Goal: Task Accomplishment & Management: Complete application form

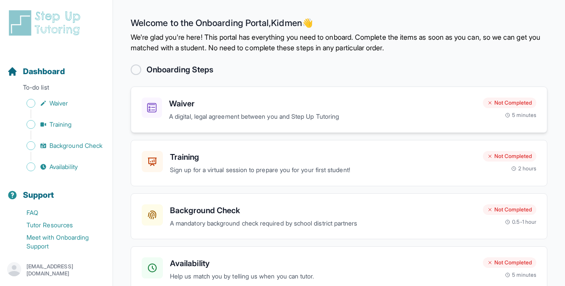
click at [237, 103] on h3 "Waiver" at bounding box center [322, 104] width 307 height 12
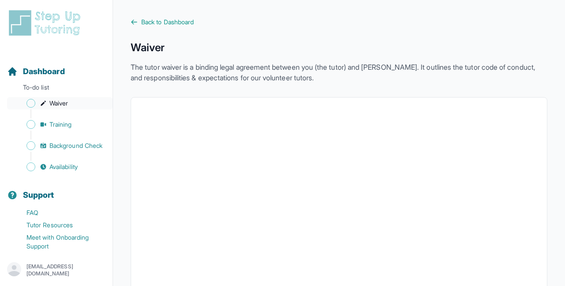
click at [53, 100] on span "Waiver" at bounding box center [58, 103] width 19 height 9
click at [37, 80] on div "Dashboard" at bounding box center [56, 71] width 105 height 19
click at [57, 92] on p "To-do list" at bounding box center [56, 89] width 105 height 12
click at [163, 21] on span "Back to Dashboard" at bounding box center [167, 22] width 53 height 9
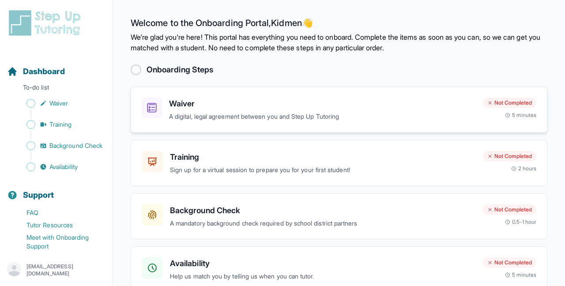
scroll to position [15, 0]
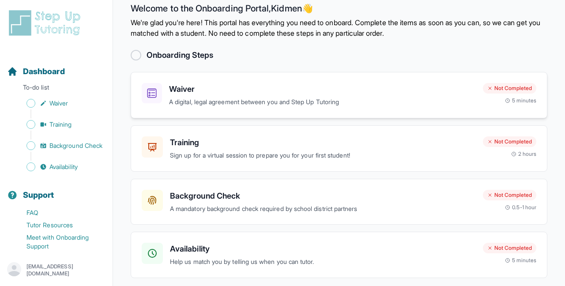
click at [279, 105] on p "A digital, legal agreement between you and Step Up Tutoring" at bounding box center [322, 102] width 307 height 10
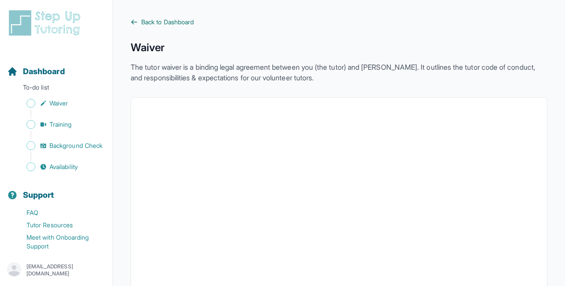
click at [172, 26] on span "Back to Dashboard" at bounding box center [167, 22] width 53 height 9
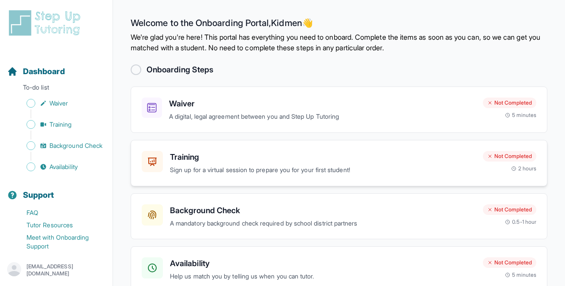
click at [365, 171] on p "Sign up for a virtual session to prepare you for your first student!" at bounding box center [323, 170] width 306 height 10
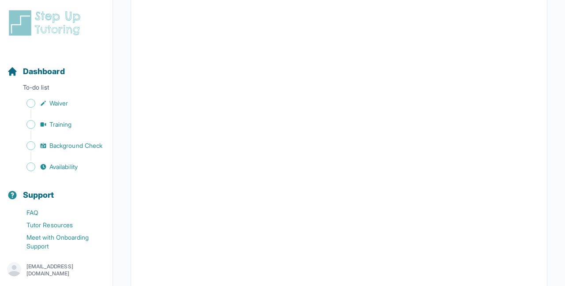
scroll to position [220, 0]
click at [83, 145] on span "Background Check" at bounding box center [75, 145] width 53 height 9
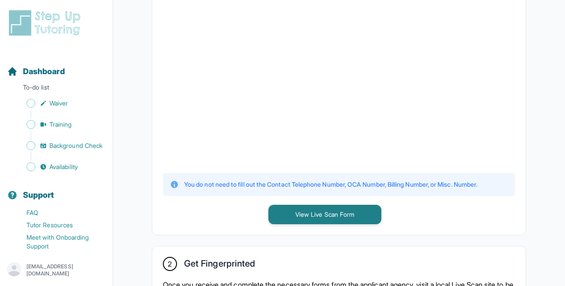
scroll to position [284, 0]
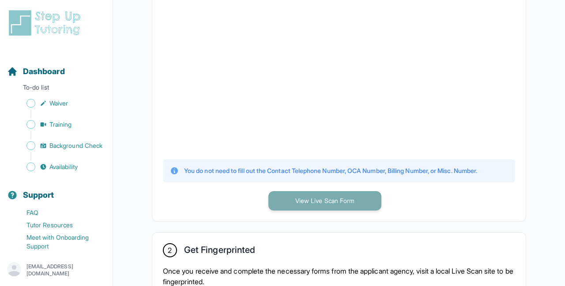
click at [320, 196] on button "View Live Scan Form" at bounding box center [324, 200] width 113 height 19
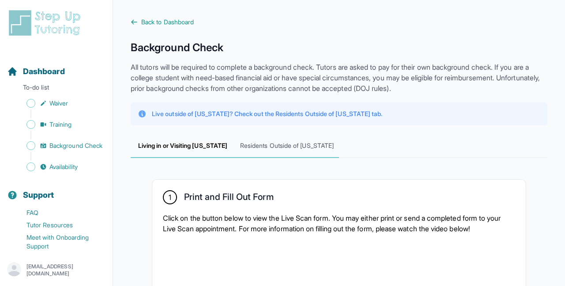
scroll to position [0, 0]
click at [287, 149] on span "Residents Outside of [US_STATE]" at bounding box center [287, 146] width 104 height 24
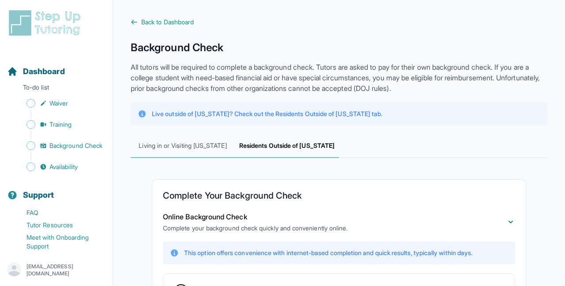
click at [209, 147] on span "Living in or Visiting [US_STATE]" at bounding box center [183, 146] width 104 height 24
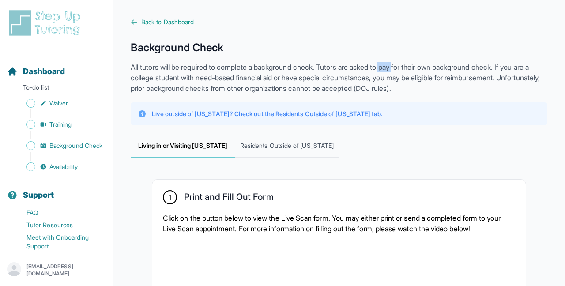
drag, startPoint x: 393, startPoint y: 69, endPoint x: 410, endPoint y: 71, distance: 16.8
click at [410, 71] on p "All tutors will be required to complete a background check. Tutors are asked to…" at bounding box center [339, 78] width 417 height 32
click at [411, 74] on p "All tutors will be required to complete a background check. Tutors are asked to…" at bounding box center [339, 78] width 417 height 32
click at [45, 76] on span "Dashboard" at bounding box center [44, 71] width 42 height 12
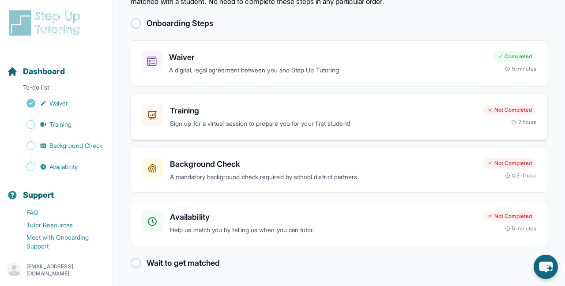
scroll to position [46, 0]
click at [229, 165] on h3 "Background Check" at bounding box center [323, 164] width 306 height 12
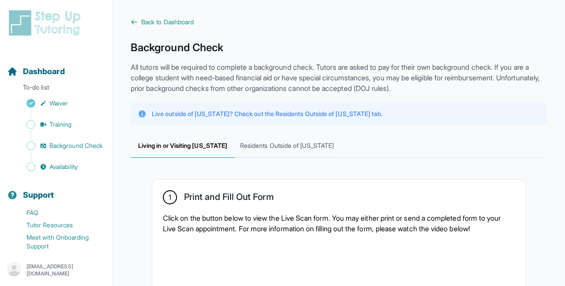
click at [142, 114] on icon at bounding box center [142, 113] width 9 height 9
click at [177, 115] on p "Live outside of [US_STATE]? Check out the Residents Outside of [US_STATE] tab." at bounding box center [267, 113] width 230 height 9
click at [244, 146] on span "Residents Outside of [US_STATE]" at bounding box center [287, 146] width 104 height 24
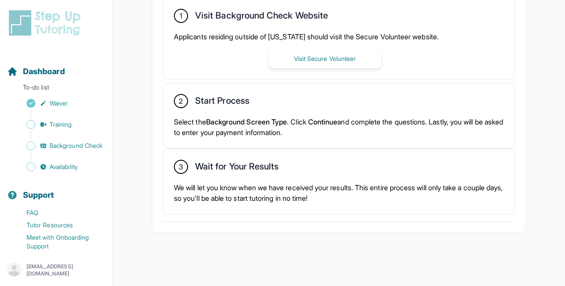
scroll to position [275, 0]
click at [274, 116] on p "Select the Background Screen Type . Click Continue and complete the questions. …" at bounding box center [339, 126] width 330 height 21
click at [278, 118] on span "Background Screen Type" at bounding box center [246, 121] width 81 height 9
click at [282, 125] on span "Background Screen Type" at bounding box center [246, 121] width 81 height 9
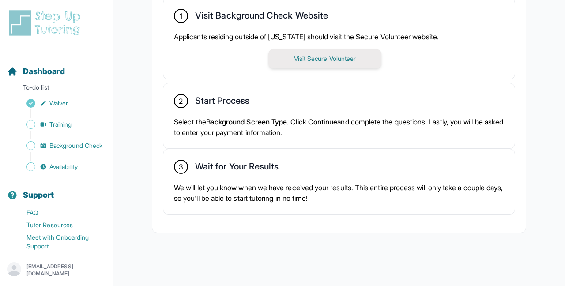
click at [304, 62] on button "Visit Secure Volunteer" at bounding box center [324, 58] width 113 height 19
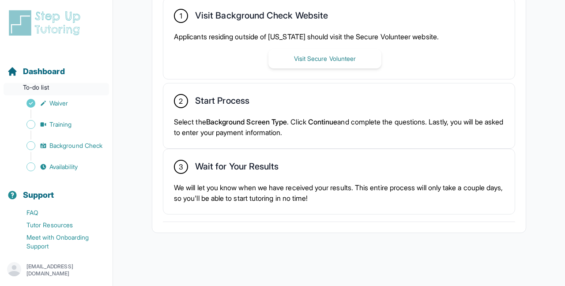
click at [37, 86] on p "To-do list" at bounding box center [56, 89] width 105 height 12
click at [45, 75] on span "Dashboard" at bounding box center [44, 71] width 42 height 12
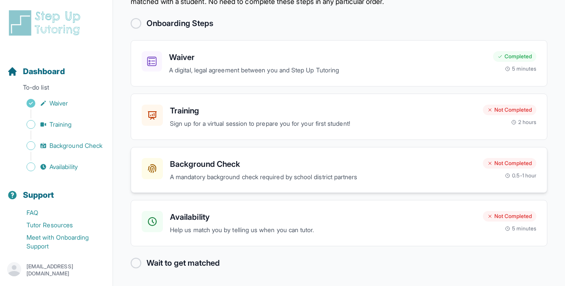
scroll to position [46, 0]
click at [198, 208] on div "Availability Help us match you by telling us when you can tutor. Not Completed …" at bounding box center [339, 223] width 417 height 46
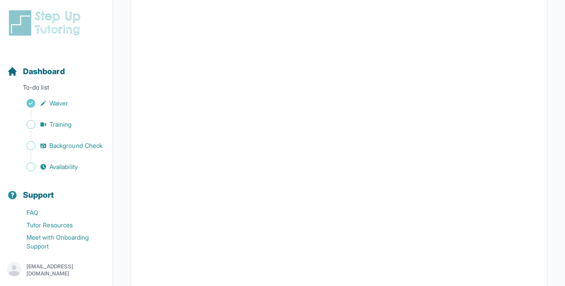
scroll to position [119, 0]
click at [541, 198] on div at bounding box center [339, 170] width 417 height 384
click at [35, 71] on span "Dashboard" at bounding box center [44, 71] width 42 height 12
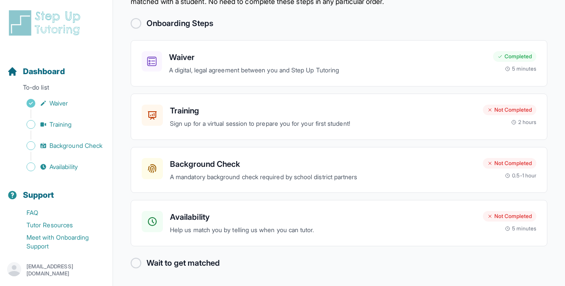
scroll to position [46, 0]
